Goal: Navigation & Orientation: Find specific page/section

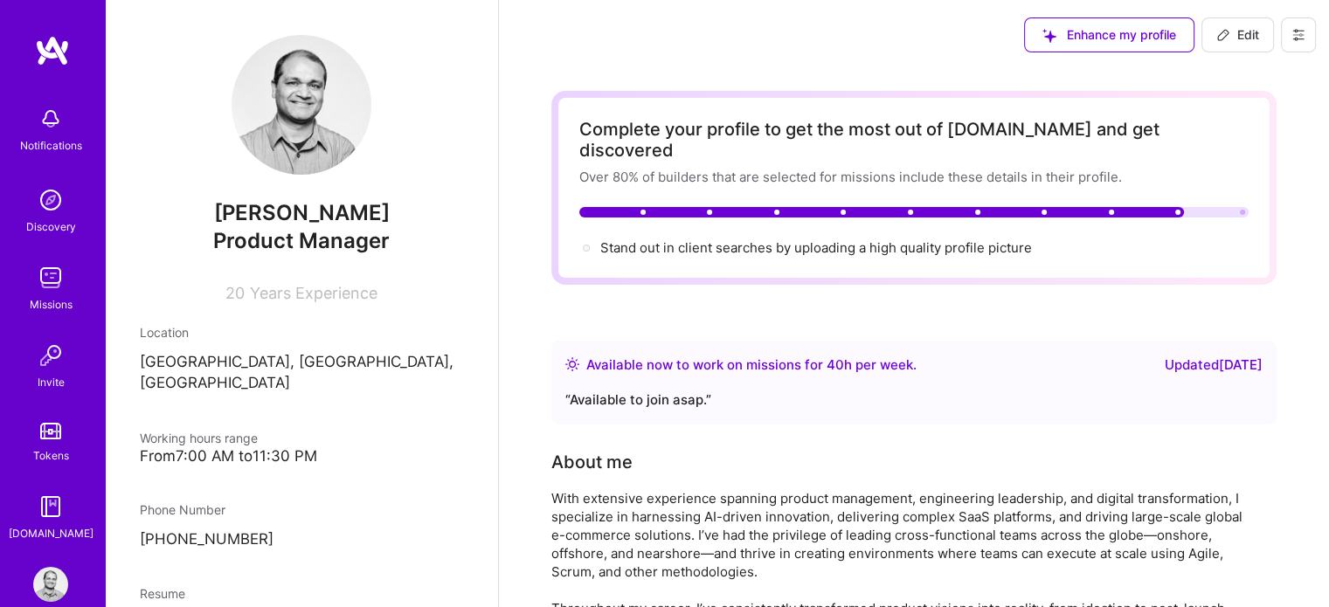
click at [33, 292] on img at bounding box center [50, 277] width 35 height 35
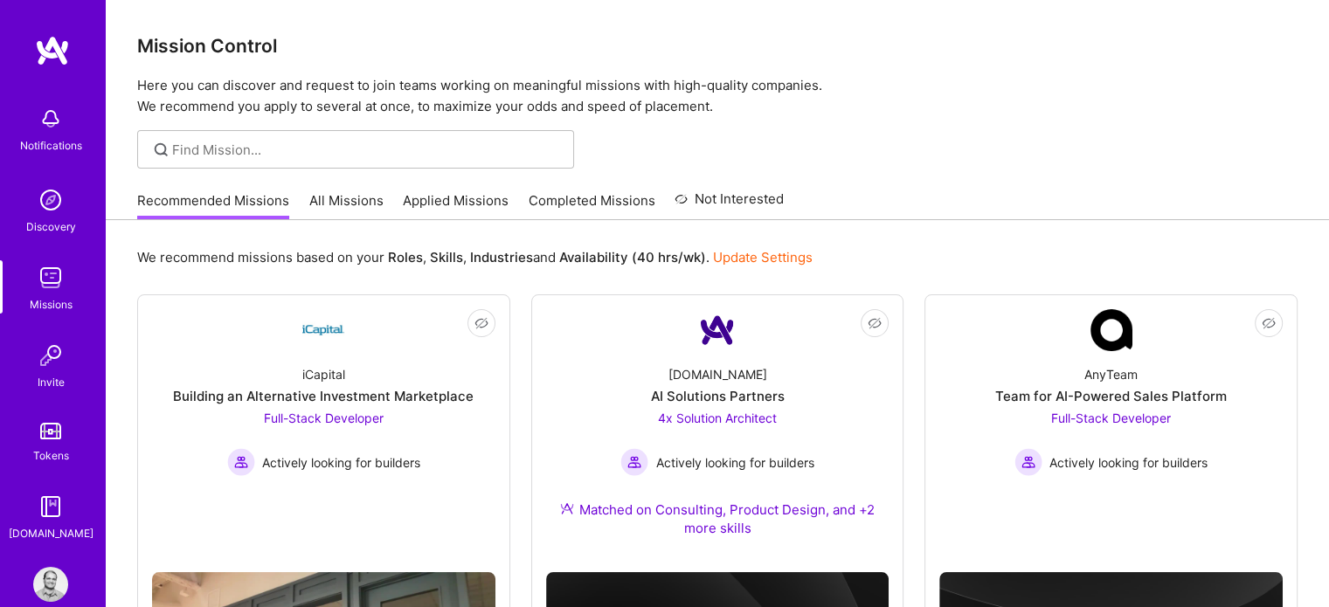
click at [337, 198] on link "All Missions" at bounding box center [346, 205] width 74 height 29
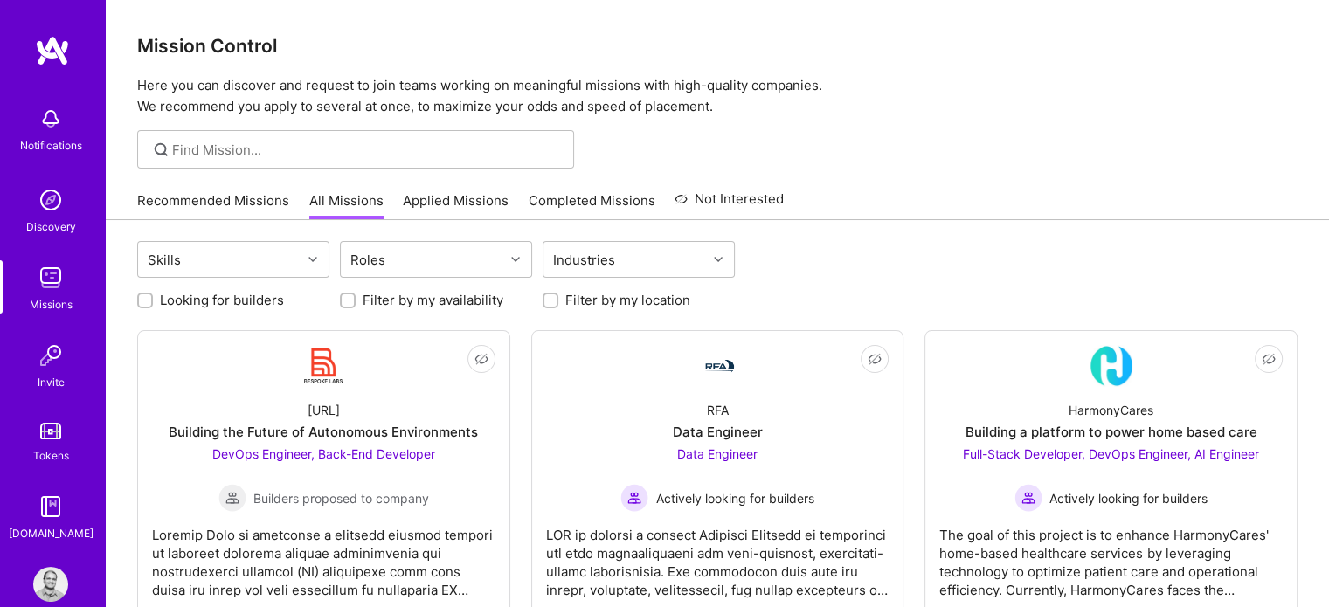
click at [212, 186] on div "Recommended Missions All Missions Applied Missions Completed Missions Not Inter…" at bounding box center [460, 201] width 647 height 38
click at [211, 201] on link "Recommended Missions" at bounding box center [213, 205] width 152 height 29
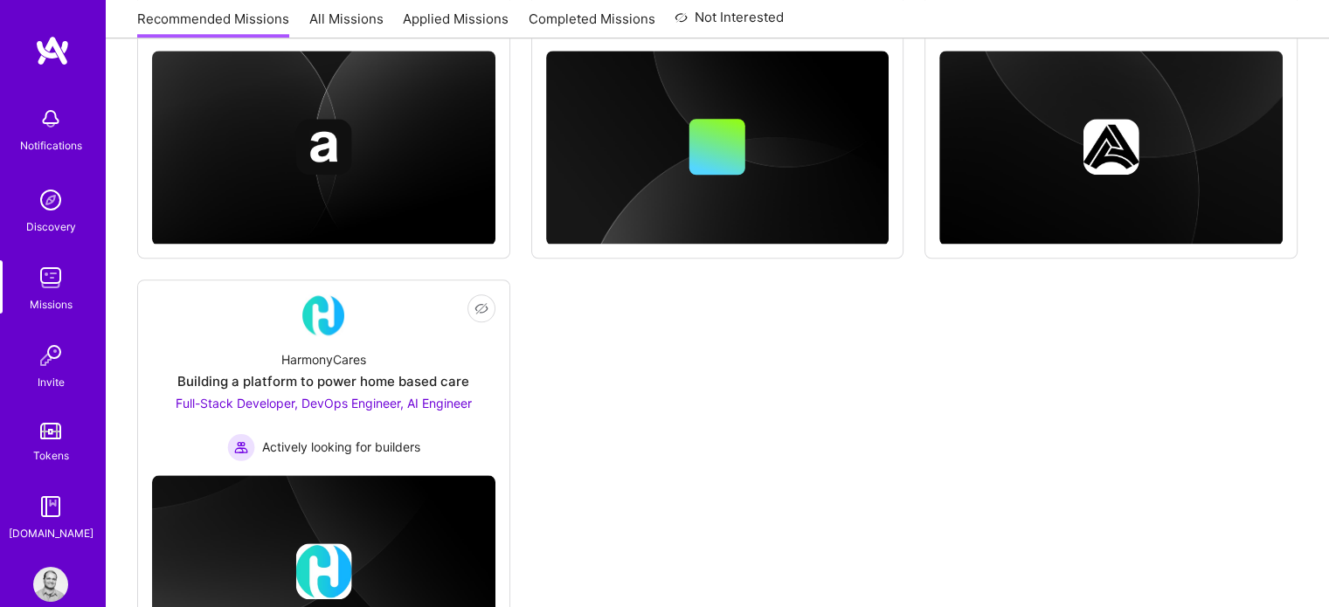
scroll to position [1689, 0]
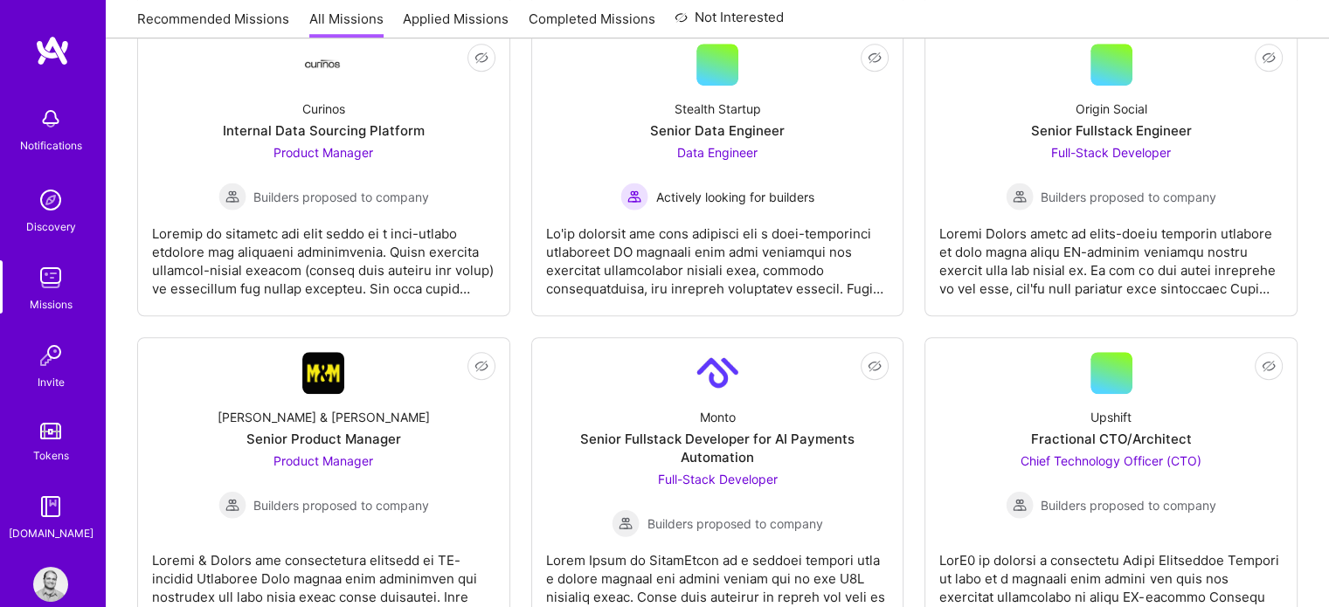
scroll to position [1226, 0]
click at [173, 21] on link "Recommended Missions" at bounding box center [213, 24] width 152 height 29
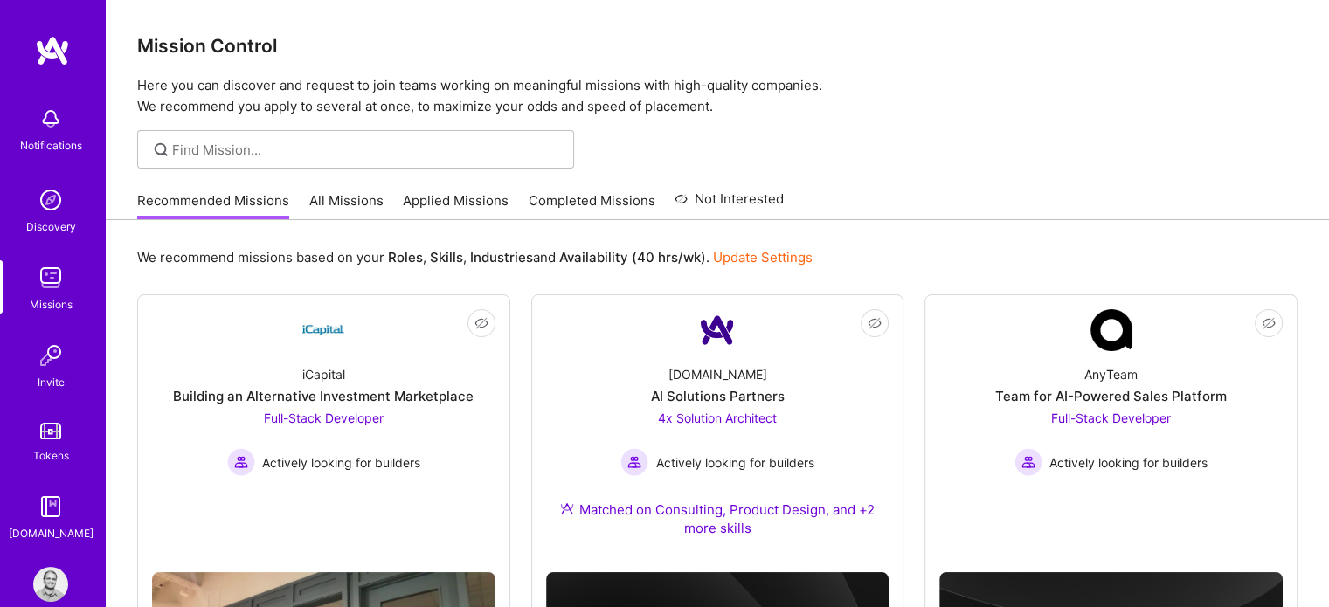
click at [317, 191] on link "All Missions" at bounding box center [346, 205] width 74 height 29
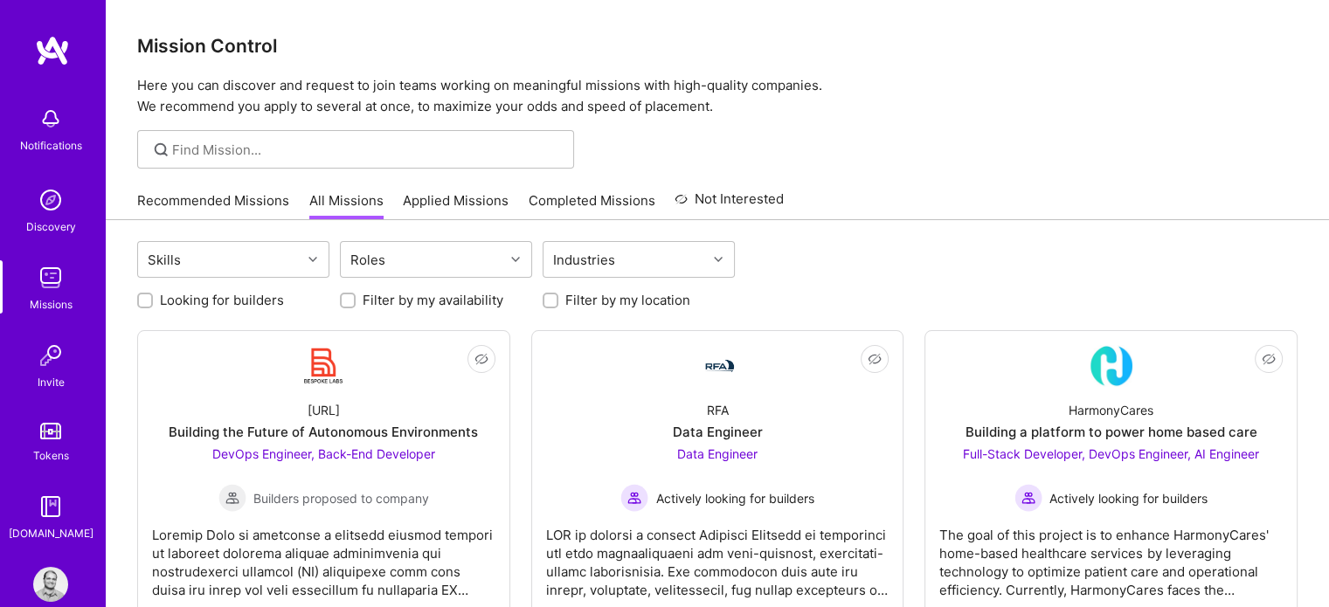
click at [139, 298] on div at bounding box center [145, 301] width 16 height 16
click at [141, 303] on input "Looking for builders" at bounding box center [147, 301] width 12 height 12
checkbox input "true"
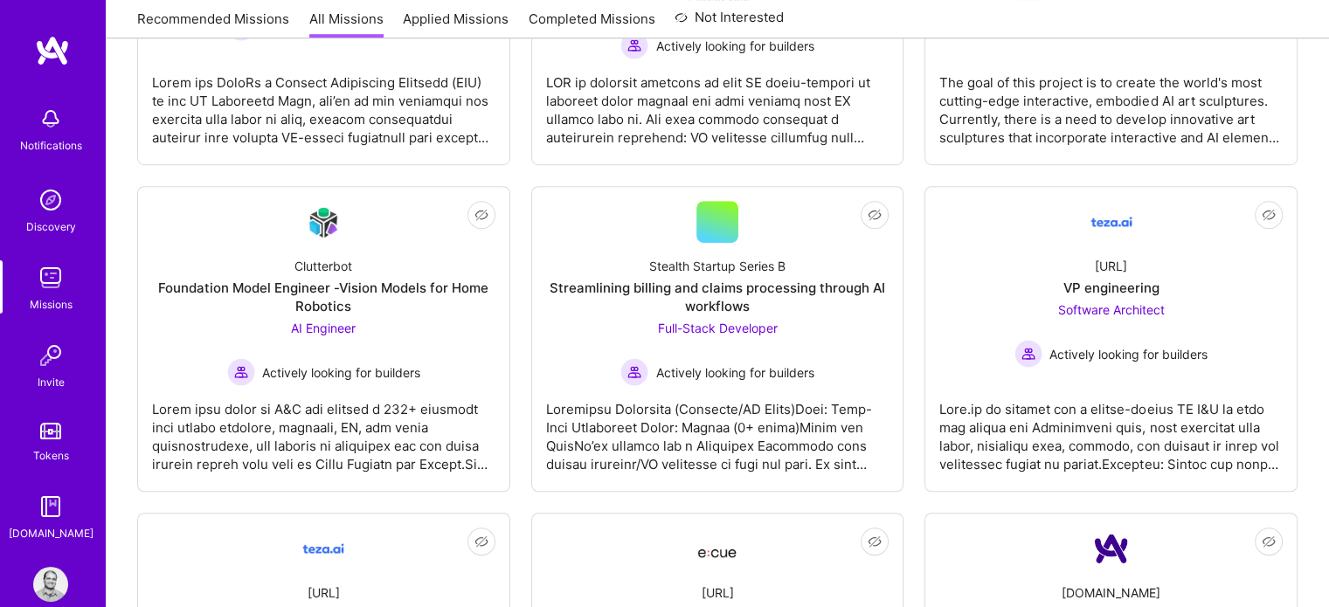
scroll to position [1086, 0]
